Goal: Transaction & Acquisition: Purchase product/service

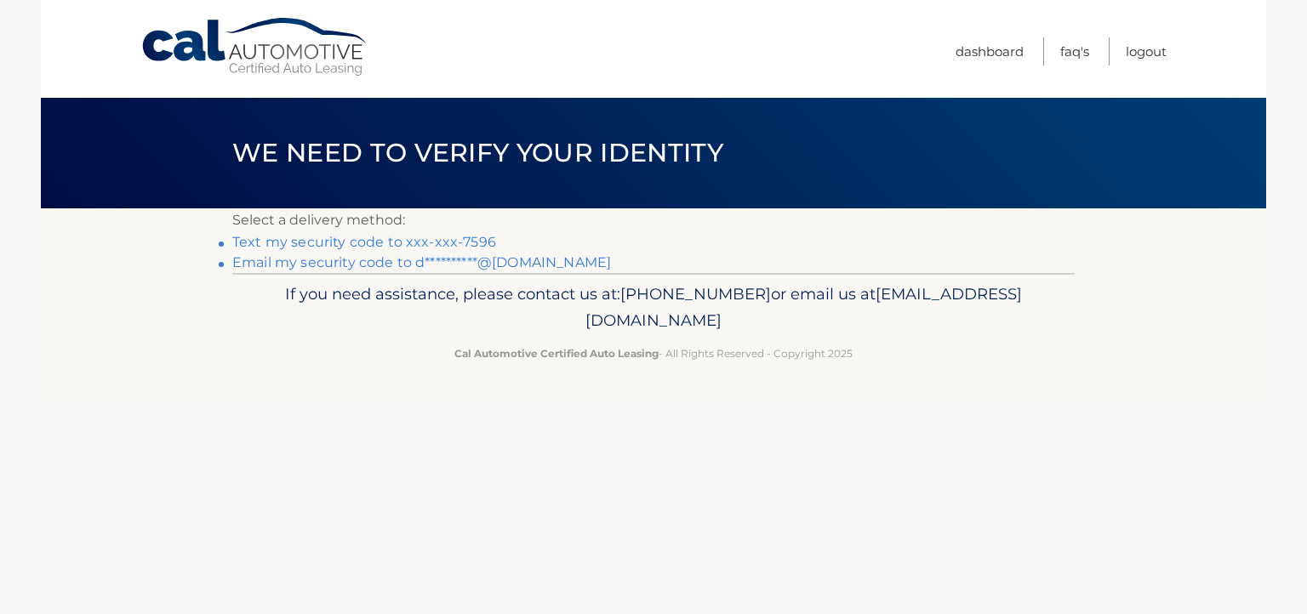
click at [430, 241] on link "Text my security code to xxx-xxx-7596" at bounding box center [364, 242] width 264 height 16
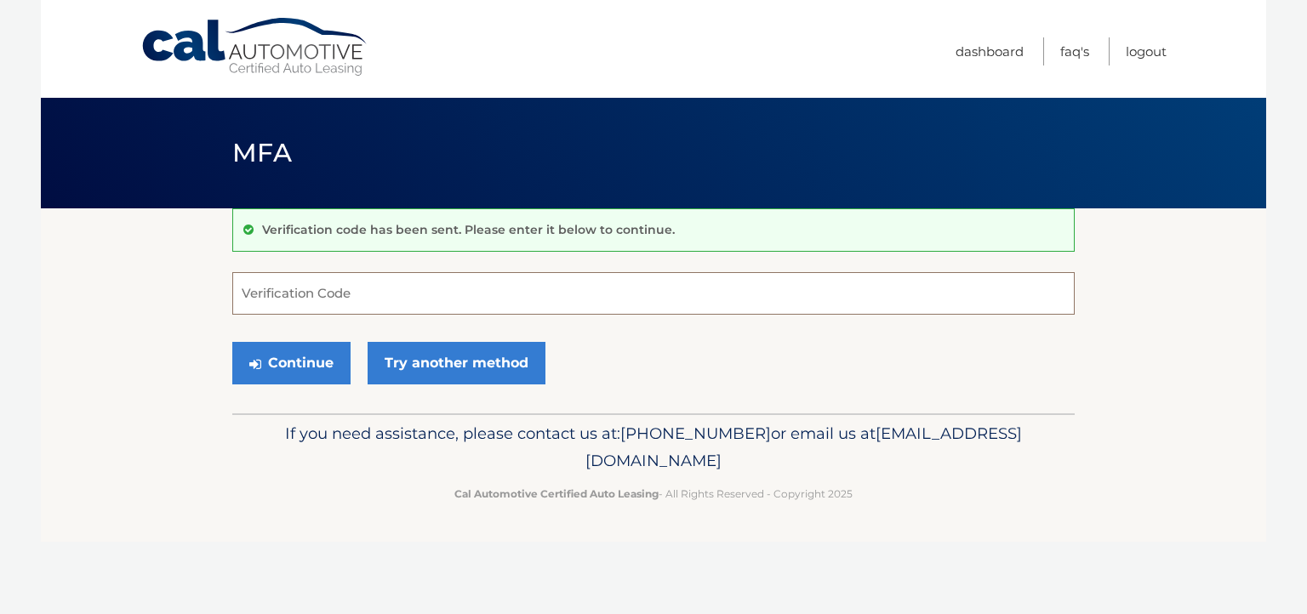
click at [401, 292] on input "Verification Code" at bounding box center [653, 293] width 842 height 43
type input "732322"
click at [281, 365] on button "Continue" at bounding box center [291, 363] width 118 height 43
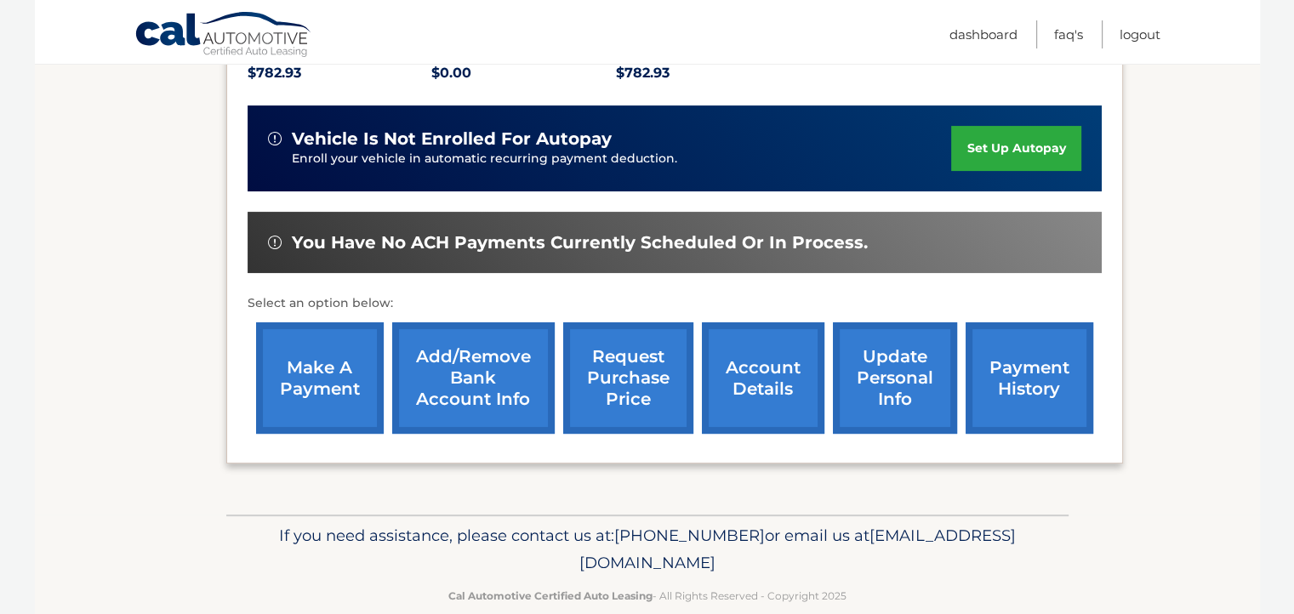
scroll to position [415, 0]
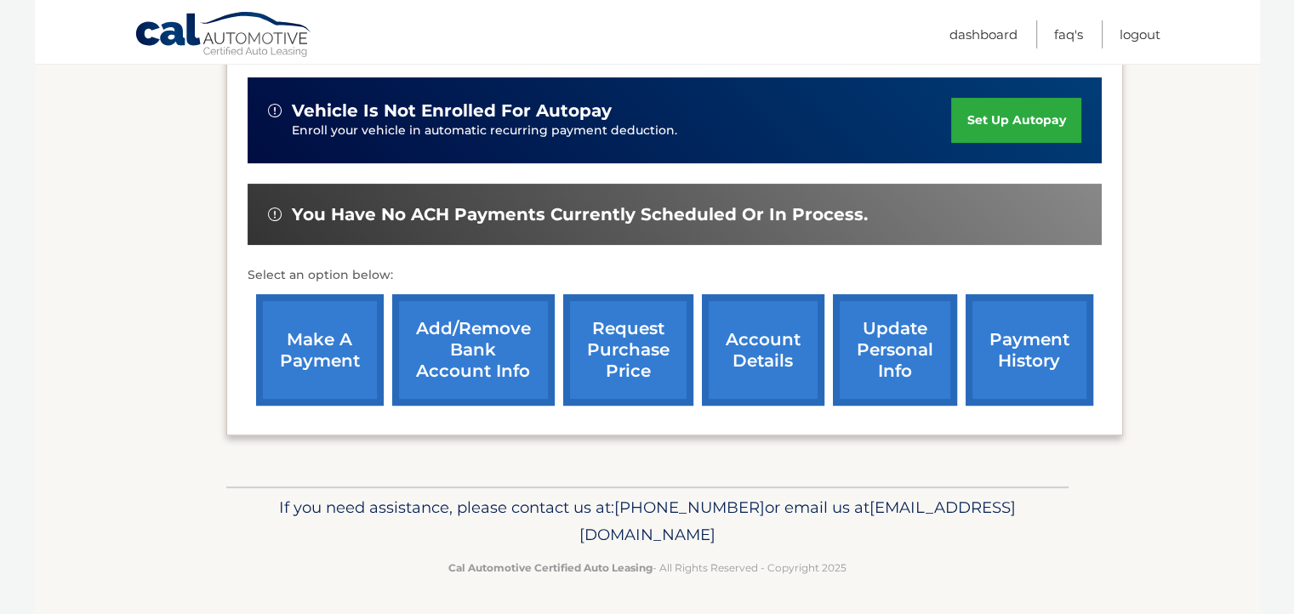
click at [337, 319] on link "make a payment" at bounding box center [320, 349] width 128 height 111
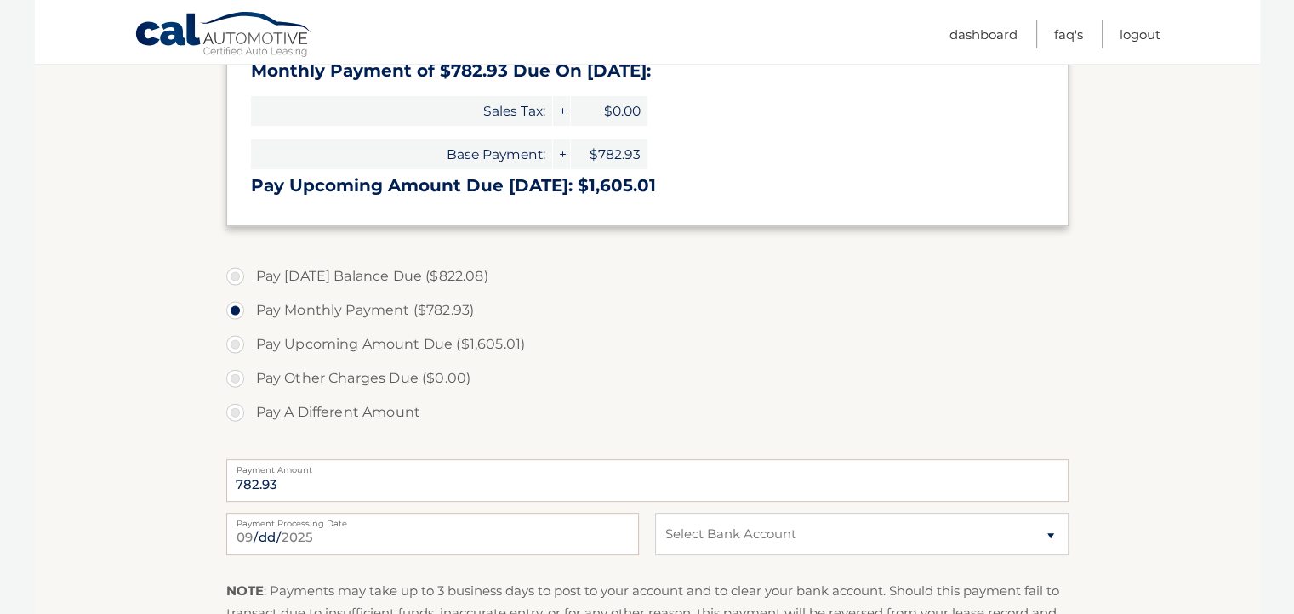
scroll to position [523, 0]
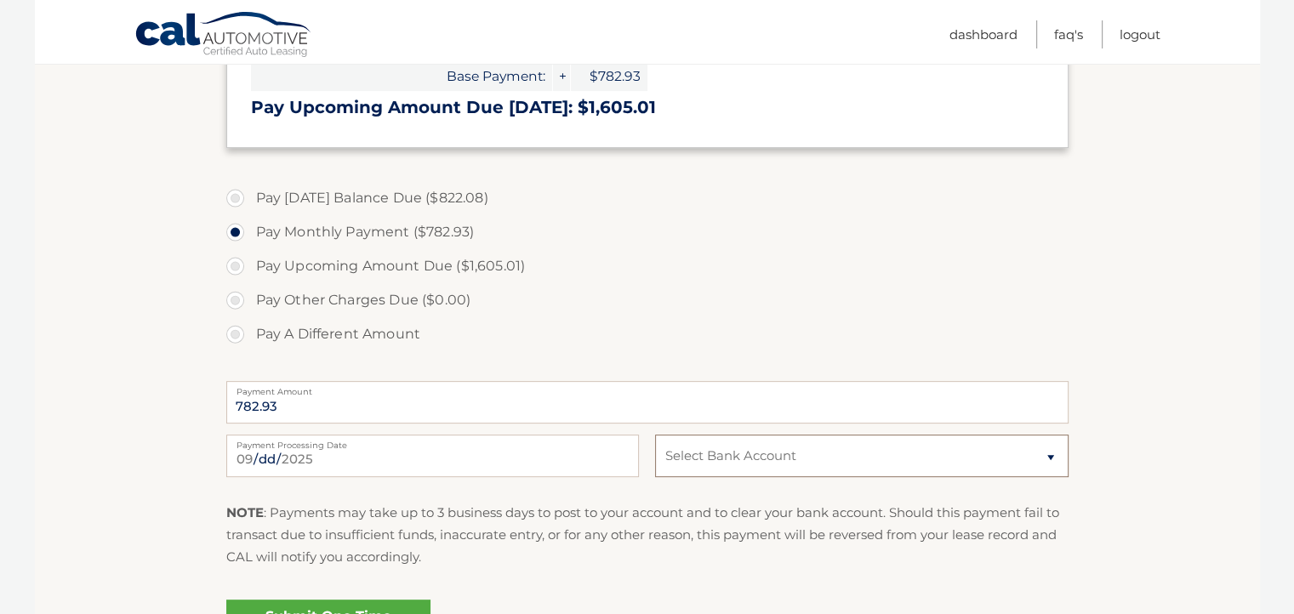
click at [745, 464] on select "Select Bank Account Checking JPMORGAN CHASE BANK, NA *****0075 Checking CITIBAN…" at bounding box center [861, 456] width 413 height 43
select select "YjUwMTUzNDEtNGRkYy00NzE1LTgwNmEtMDliZDBjMzVkMmUw"
click at [655, 435] on select "Select Bank Account Checking JPMORGAN CHASE BANK, NA *****0075 Checking CITIBAN…" at bounding box center [861, 456] width 413 height 43
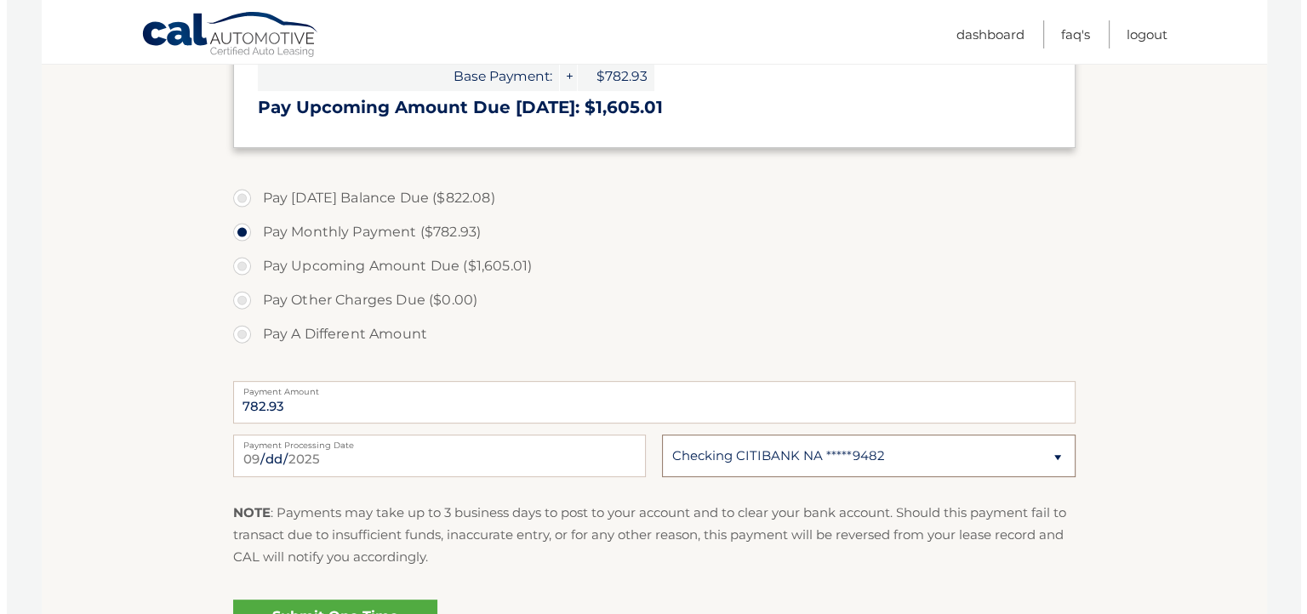
scroll to position [715, 0]
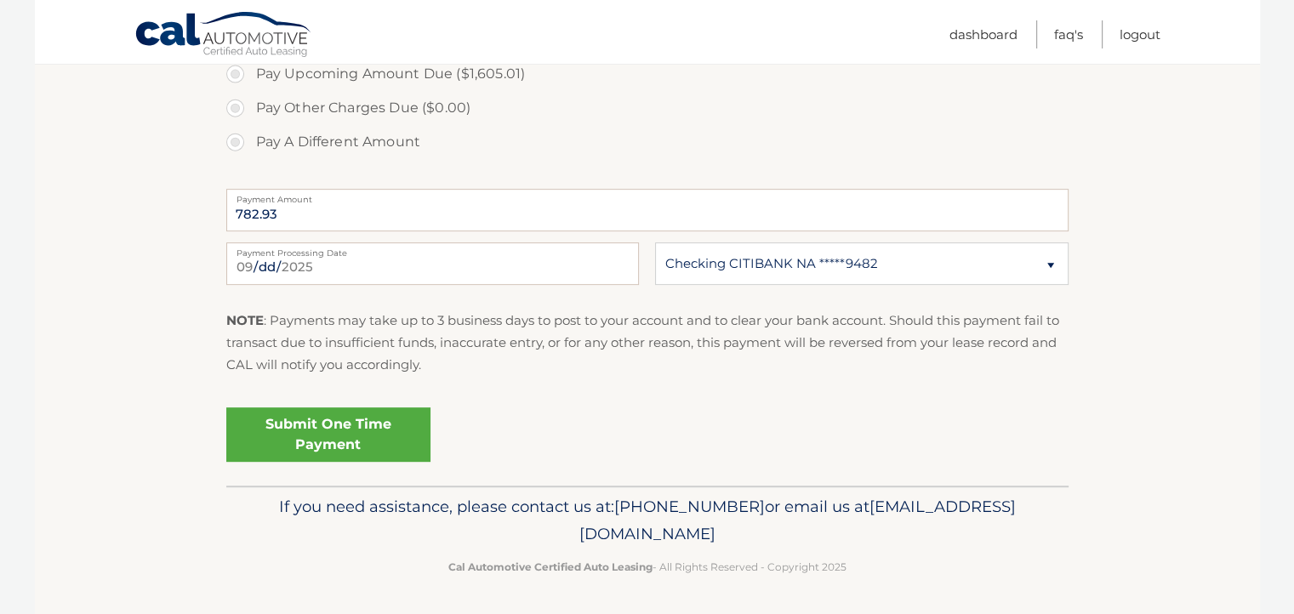
click at [316, 442] on link "Submit One Time Payment" at bounding box center [328, 434] width 204 height 54
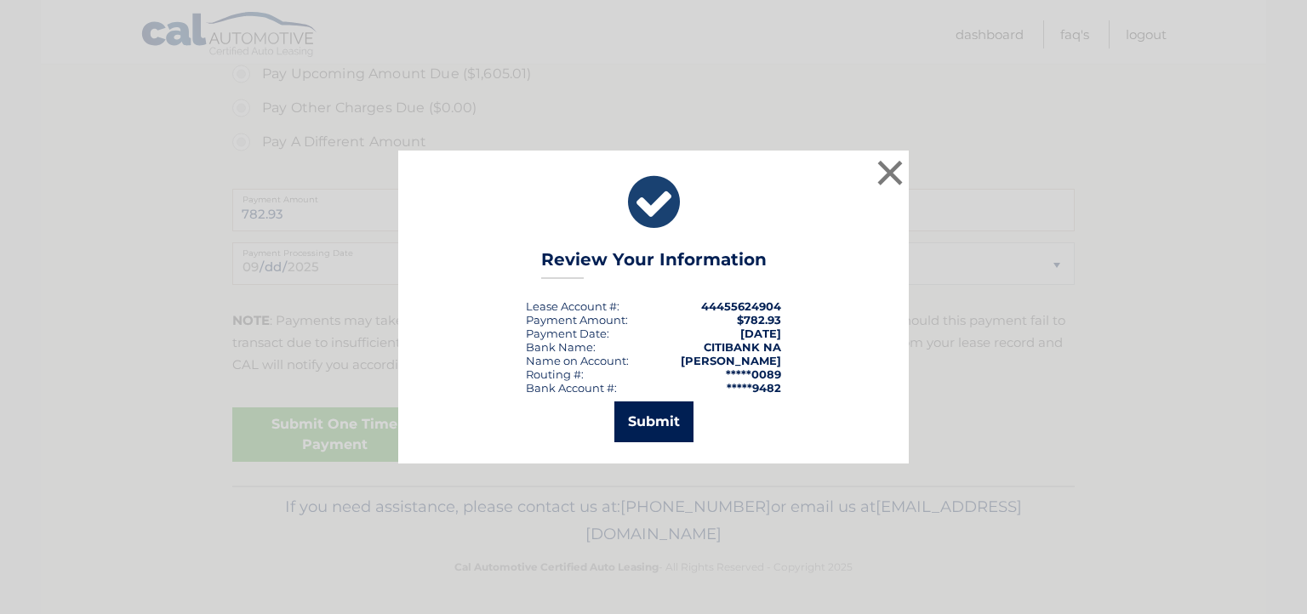
click at [662, 425] on button "Submit" at bounding box center [653, 422] width 79 height 41
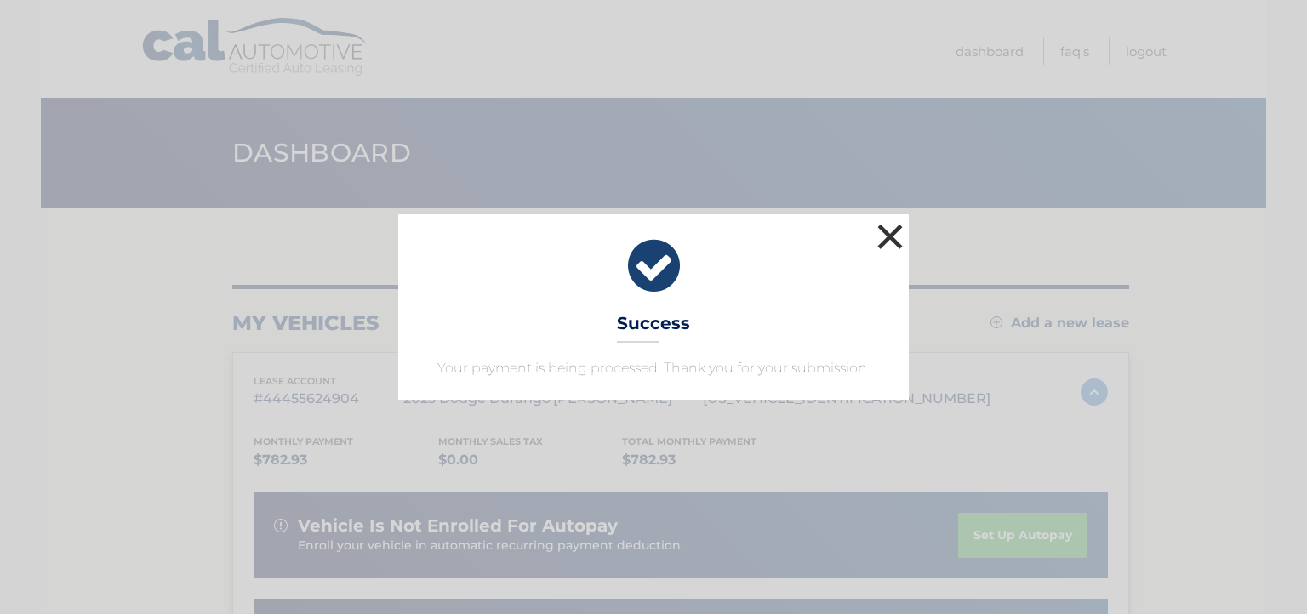
click at [892, 235] on button "×" at bounding box center [890, 236] width 34 height 34
